Goal: Browse casually

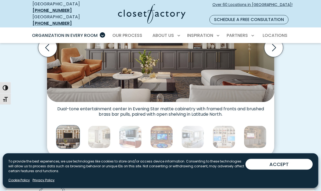
scroll to position [213, 0]
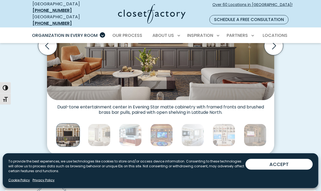
click at [98, 128] on img "Thumbnail Gallery" at bounding box center [99, 135] width 23 height 23
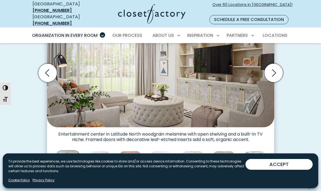
scroll to position [184, 0]
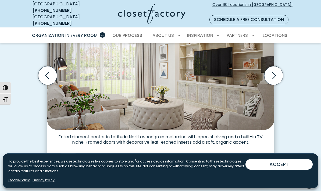
click at [276, 77] on icon "Next slide" at bounding box center [273, 75] width 19 height 19
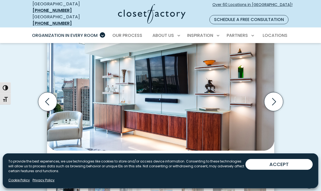
scroll to position [150, 0]
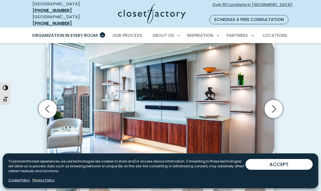
click at [275, 106] on icon "Next slide" at bounding box center [273, 108] width 19 height 19
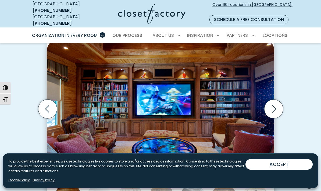
click at [275, 104] on icon "Next slide" at bounding box center [273, 108] width 19 height 19
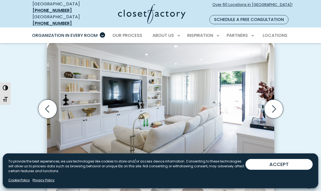
click at [274, 104] on icon "Next slide" at bounding box center [273, 108] width 19 height 19
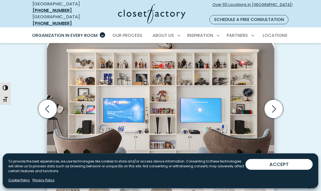
click at [273, 105] on icon "Next slide" at bounding box center [273, 108] width 19 height 19
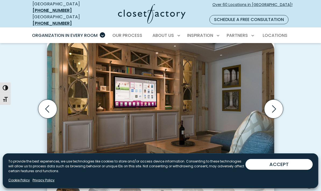
click at [274, 105] on icon "Next slide" at bounding box center [274, 108] width 4 height 7
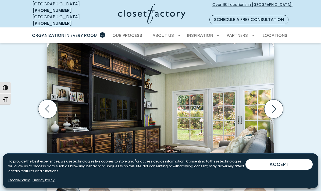
click at [276, 105] on icon "Next slide" at bounding box center [273, 108] width 19 height 19
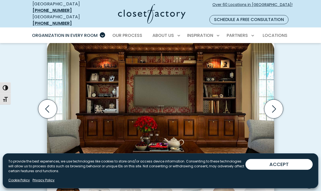
click at [273, 105] on icon "Next slide" at bounding box center [274, 108] width 4 height 7
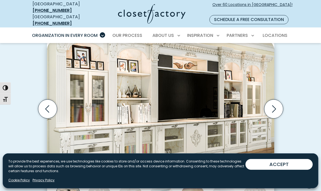
click at [273, 106] on icon "Next slide" at bounding box center [273, 108] width 19 height 19
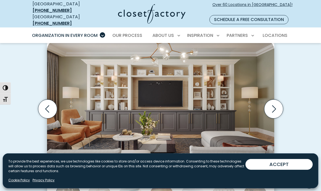
click at [272, 170] on button "ACCEPT" at bounding box center [278, 164] width 67 height 11
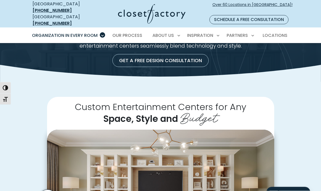
scroll to position [57, 0]
